Goal: Task Accomplishment & Management: Use online tool/utility

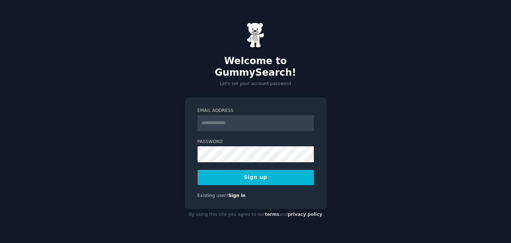
click at [237, 121] on input "Email Address" at bounding box center [256, 123] width 116 height 16
type input "**********"
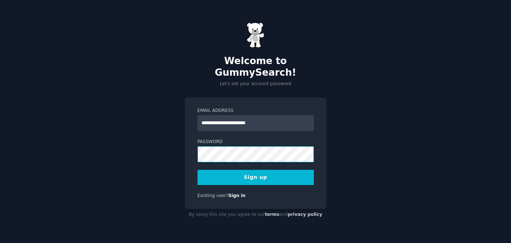
click at [194, 145] on div "**********" at bounding box center [256, 153] width 142 height 112
click at [291, 172] on button "Sign up" at bounding box center [256, 177] width 116 height 15
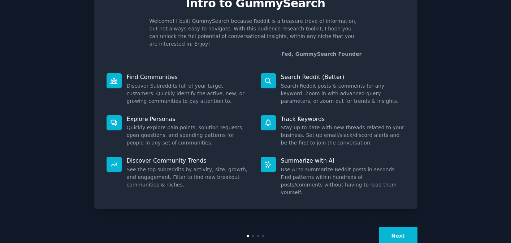
scroll to position [40, 0]
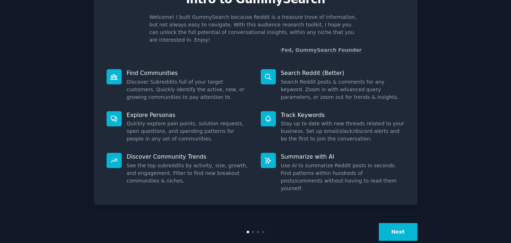
click at [390, 223] on button "Next" at bounding box center [398, 232] width 39 height 18
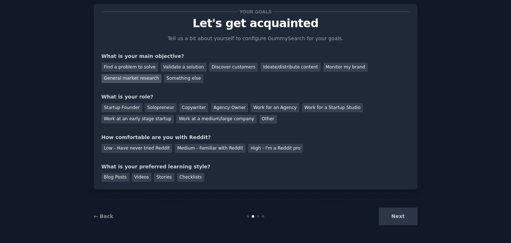
click at [140, 78] on div "General market research" at bounding box center [132, 78] width 60 height 9
click at [215, 69] on div "Discover customers" at bounding box center [233, 67] width 49 height 9
click at [143, 78] on div "General market research" at bounding box center [132, 78] width 60 height 9
click at [259, 119] on div "Other" at bounding box center [268, 119] width 18 height 9
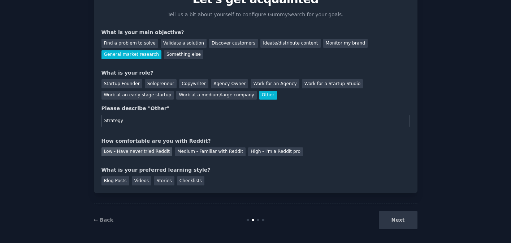
type input "Strategy"
click at [157, 153] on div "Low - Have never tried Reddit" at bounding box center [137, 151] width 71 height 9
click at [143, 180] on div "Videos" at bounding box center [142, 180] width 20 height 9
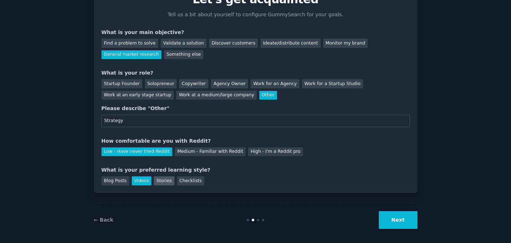
click at [160, 180] on div "Stories" at bounding box center [164, 180] width 20 height 9
click at [395, 219] on button "Next" at bounding box center [398, 220] width 39 height 18
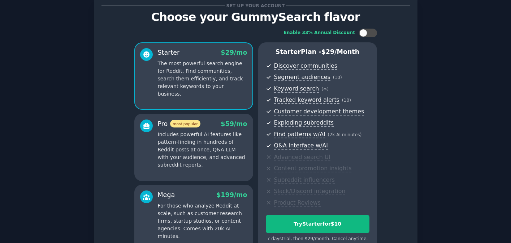
scroll to position [21, 0]
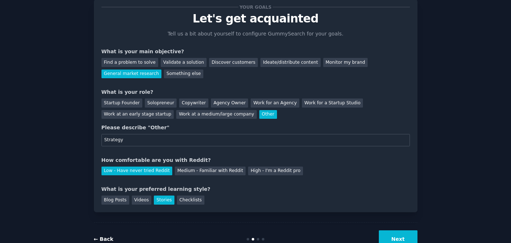
click at [100, 238] on link "← Back" at bounding box center [104, 239] width 20 height 6
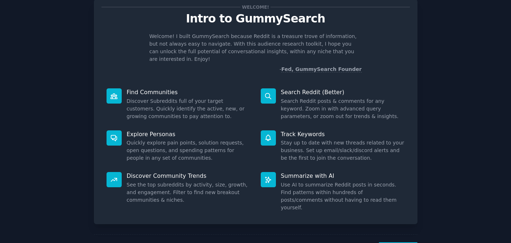
click at [417, 239] on div "Welcome! Intro to GummySearch Welcome! I built GummySearch because Reddit is a …" at bounding box center [255, 128] width 491 height 278
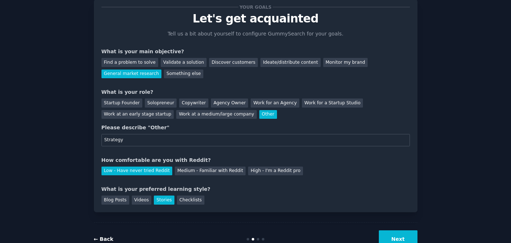
click at [109, 236] on link "← Back" at bounding box center [104, 239] width 20 height 6
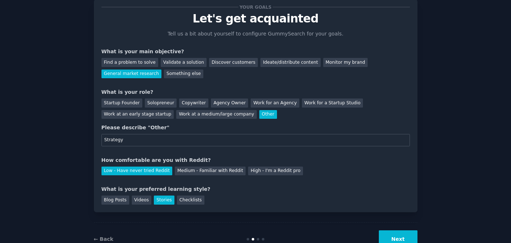
click at [397, 238] on button "Next" at bounding box center [398, 239] width 39 height 18
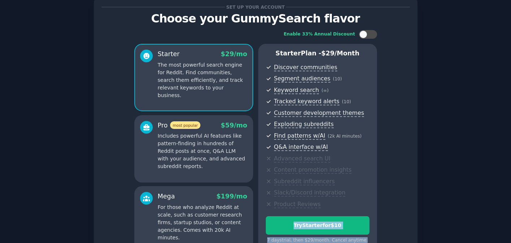
drag, startPoint x: 397, startPoint y: 238, endPoint x: 424, endPoint y: 212, distance: 37.3
click at [424, 211] on div "Set up your account Choose your GummySearch flavor Enable 33% Annual Discount S…" at bounding box center [255, 150] width 491 height 323
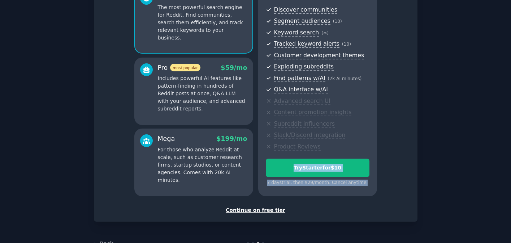
scroll to position [100, 0]
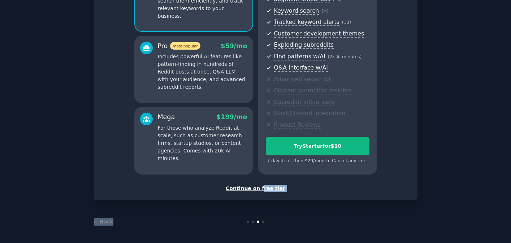
drag, startPoint x: 262, startPoint y: 188, endPoint x: 234, endPoint y: 220, distance: 42.8
click at [234, 220] on div "Set up your account Choose your GummySearch flavor Enable 33% Annual Discount S…" at bounding box center [256, 71] width 324 height 323
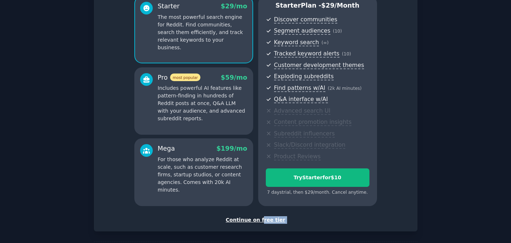
scroll to position [66, 0]
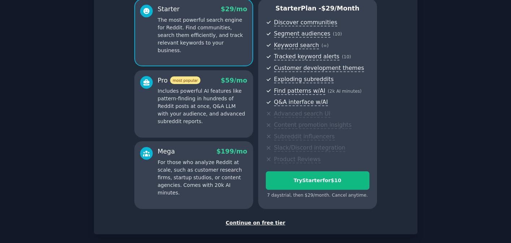
click at [243, 224] on div "Continue on free tier" at bounding box center [256, 223] width 309 height 8
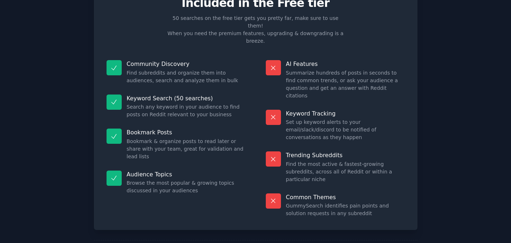
scroll to position [39, 0]
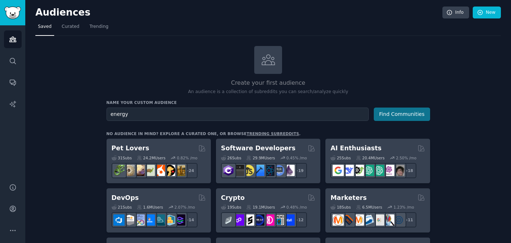
type input "energy"
click at [409, 113] on button "Find Communities" at bounding box center [402, 113] width 56 height 13
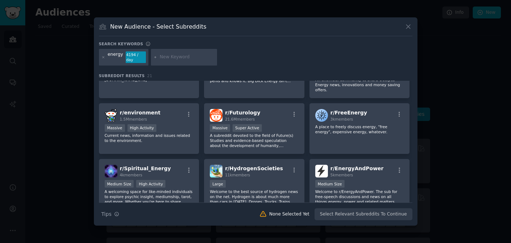
scroll to position [90, 0]
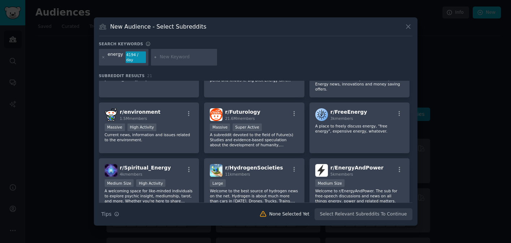
click at [280, 34] on div "New Audience - Select Subreddits" at bounding box center [256, 29] width 314 height 14
click at [261, 27] on div "New Audience - Select Subreddits" at bounding box center [256, 29] width 314 height 14
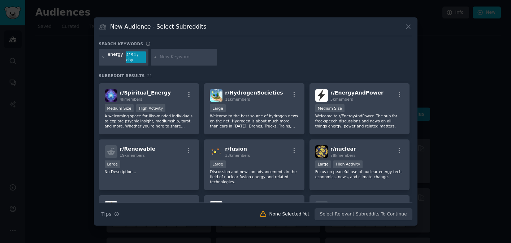
scroll to position [167, 0]
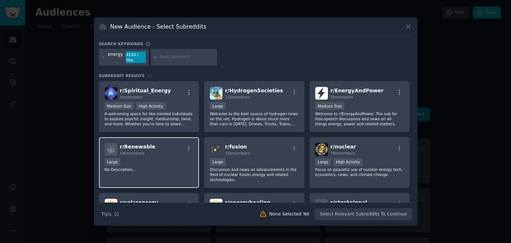
click at [161, 146] on div "r/ Renewable 19k members" at bounding box center [149, 149] width 89 height 13
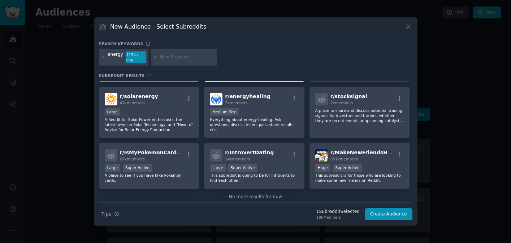
scroll to position [273, 0]
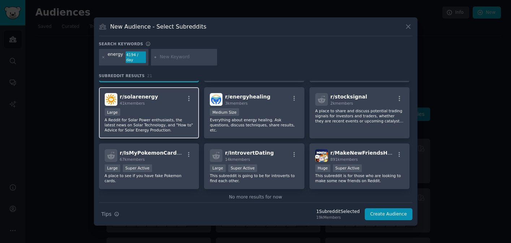
click at [171, 117] on p "A Reddit for Solar Power enthusiasts, the latest news on Solar Technology, and …" at bounding box center [149, 124] width 89 height 15
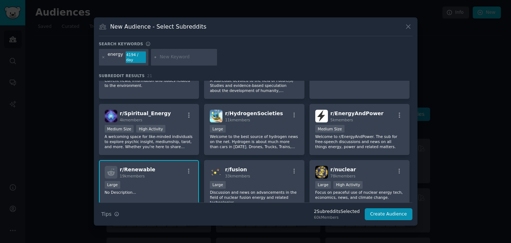
scroll to position [141, 0]
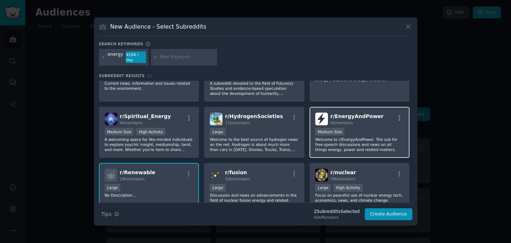
click at [361, 127] on div "r/ EnergyAndPower 5k members Medium Size Welcome to r/EnergyAndPower. The sub f…" at bounding box center [360, 132] width 100 height 51
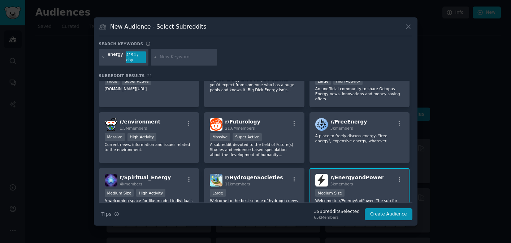
scroll to position [80, 0]
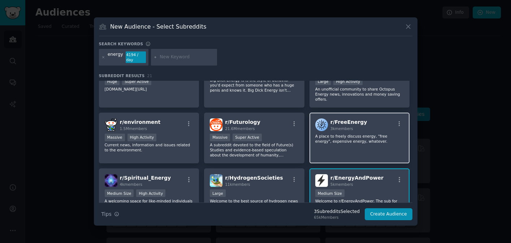
click at [325, 148] on div "r/ FreeEnergy 3k members A place to freely discuss energy, "free energy", expen…" at bounding box center [360, 137] width 100 height 51
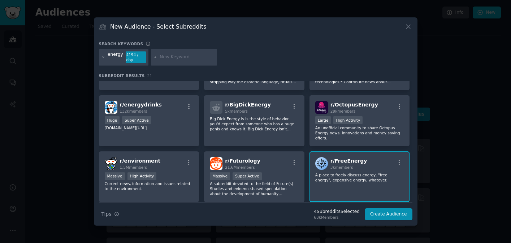
scroll to position [47, 0]
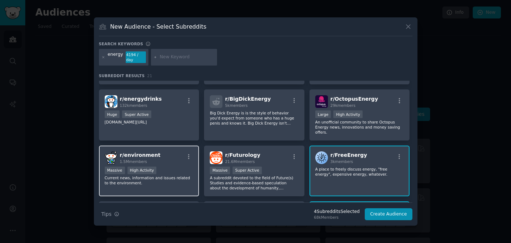
click at [137, 165] on div "r/ environment 1.5M members Massive High Activity Current news, information and…" at bounding box center [149, 170] width 100 height 51
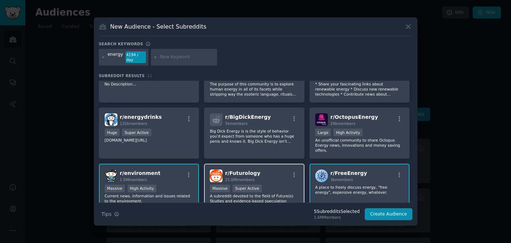
scroll to position [26, 0]
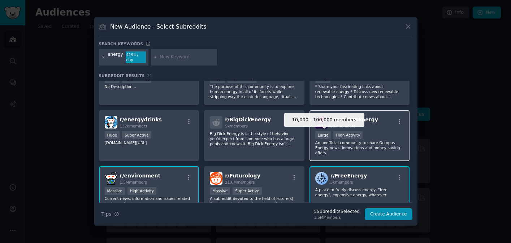
click at [340, 138] on div "High Activity" at bounding box center [348, 135] width 29 height 8
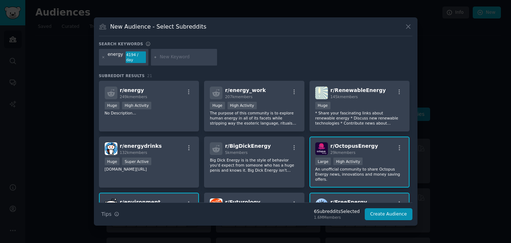
scroll to position [3, 0]
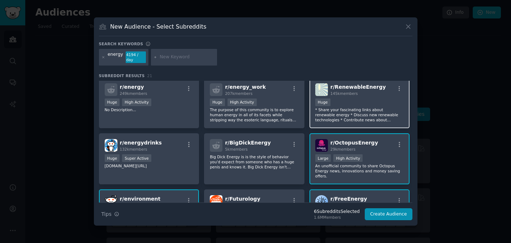
click at [389, 112] on p "* Share your fascinating links about renewable energy * Discuss new renewable t…" at bounding box center [360, 114] width 89 height 15
click at [400, 209] on button "Create Audience" at bounding box center [389, 214] width 48 height 12
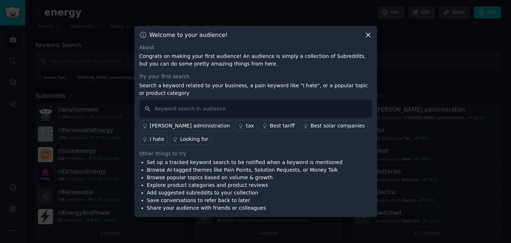
click at [367, 37] on icon at bounding box center [369, 35] width 8 height 8
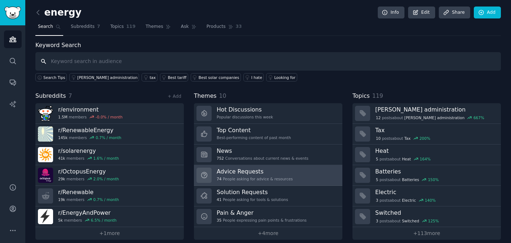
scroll to position [7, 0]
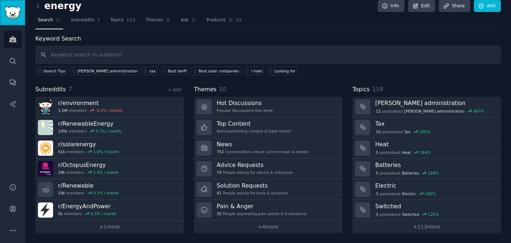
click at [17, 16] on img "Sidebar" at bounding box center [12, 13] width 17 height 13
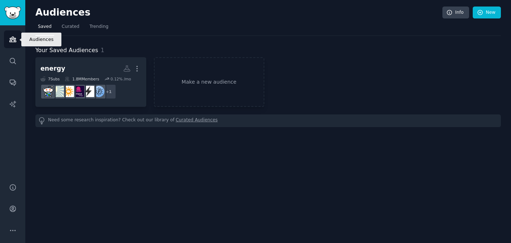
click at [10, 38] on icon "Sidebar" at bounding box center [12, 39] width 7 height 5
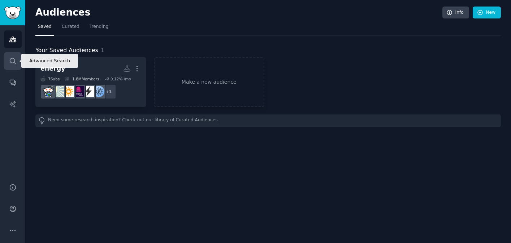
click at [13, 62] on icon "Sidebar" at bounding box center [13, 61] width 8 height 8
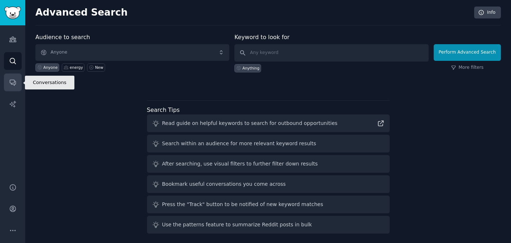
click at [14, 80] on icon "Sidebar" at bounding box center [13, 83] width 6 height 6
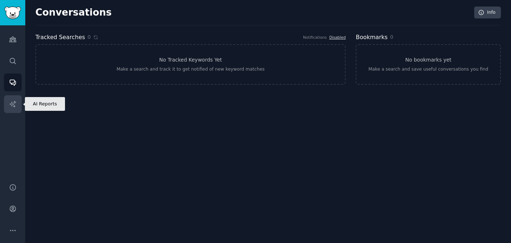
click at [17, 103] on link "AI Reports" at bounding box center [13, 104] width 18 height 18
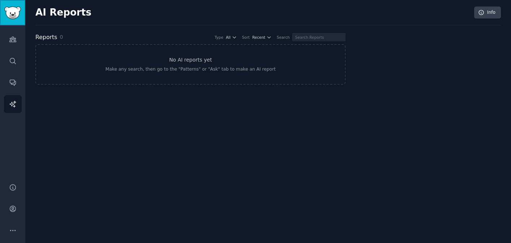
click at [20, 14] on img "Sidebar" at bounding box center [12, 13] width 17 height 13
